Goal: Navigation & Orientation: Find specific page/section

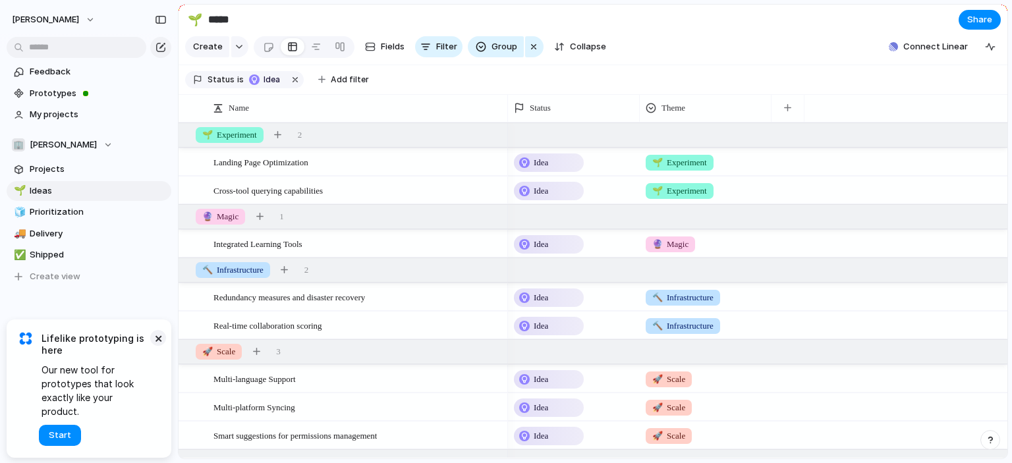
click at [163, 346] on button "×" at bounding box center [158, 338] width 16 height 16
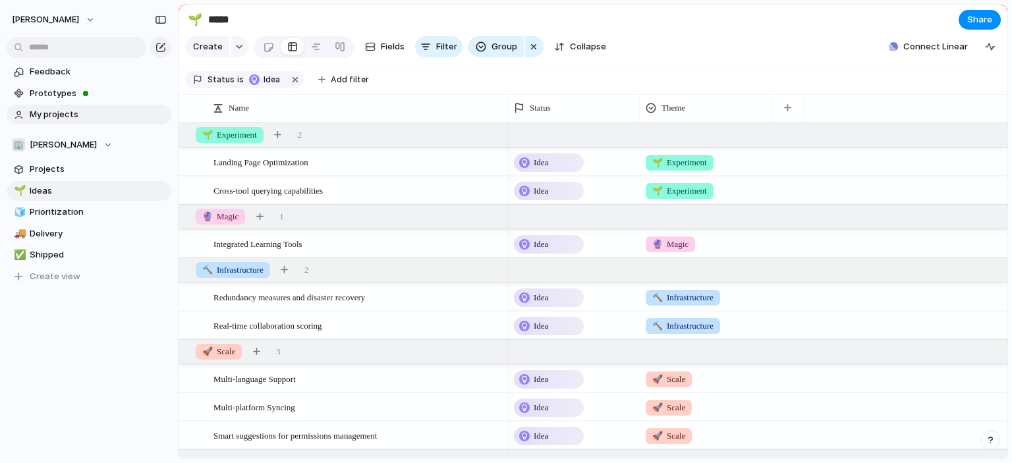
click at [65, 113] on span "My projects" at bounding box center [98, 114] width 137 height 13
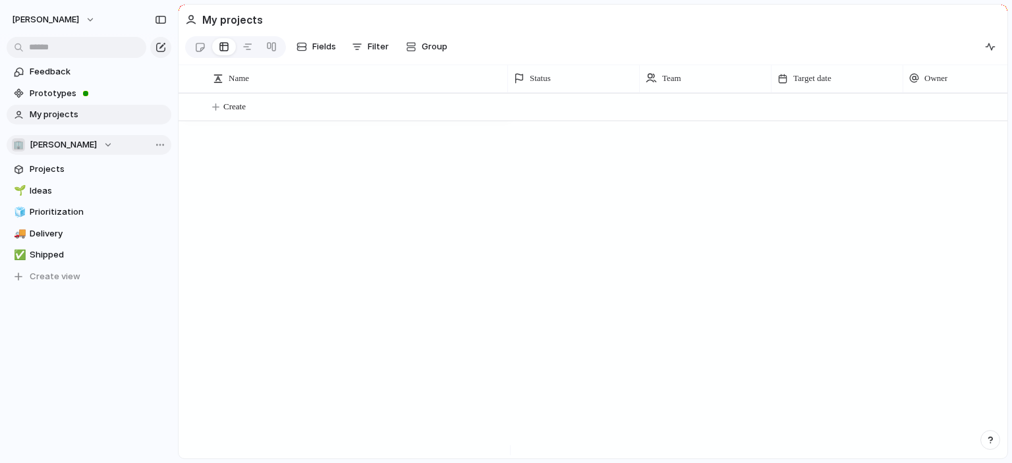
click at [111, 142] on button "🏢 Bronisz-maczka" at bounding box center [89, 145] width 165 height 20
click at [111, 142] on div "🏢 Bronisz-maczka Create new team" at bounding box center [506, 231] width 1012 height 463
drag, startPoint x: 98, startPoint y: 2, endPoint x: 100, endPoint y: -32, distance: 33.7
click at [100, 0] on html "bronisz-maczka Feedback Prototypes My projects 🏢 Bronisz-maczka Projects 🌱 Idea…" at bounding box center [506, 231] width 1012 height 463
